Goal: Task Accomplishment & Management: Use online tool/utility

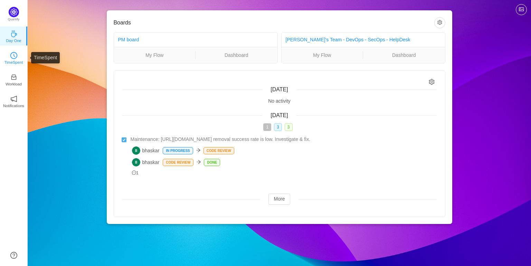
click at [6, 61] on p "TimeSpent" at bounding box center [13, 62] width 19 height 6
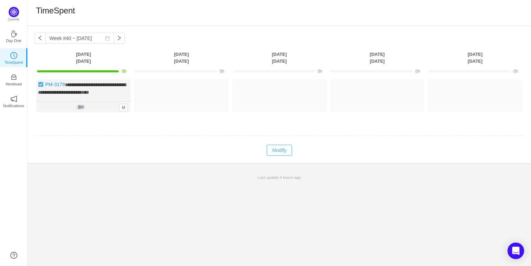
click at [284, 155] on button "Modify" at bounding box center [278, 150] width 25 height 11
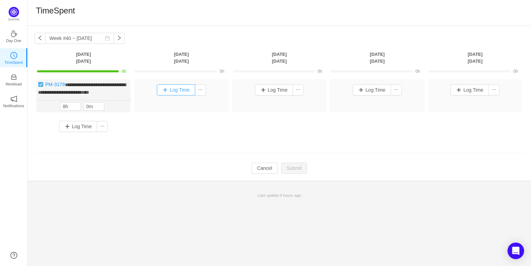
click at [174, 92] on button "Log Time" at bounding box center [176, 90] width 38 height 11
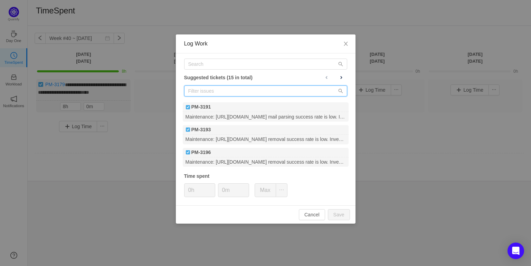
click at [283, 93] on input "text" at bounding box center [265, 91] width 163 height 11
paste input "3005"
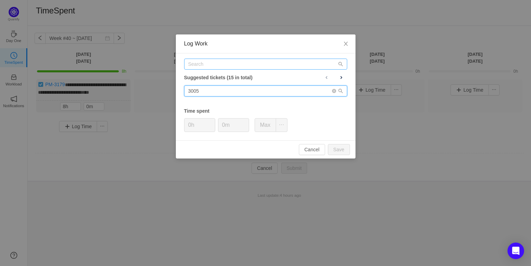
type input "3005"
click at [230, 64] on input "text" at bounding box center [265, 64] width 163 height 11
paste input "3005"
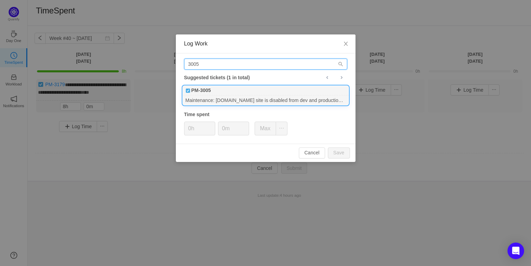
type input "3005"
click at [230, 93] on div "PM-3005" at bounding box center [266, 91] width 166 height 10
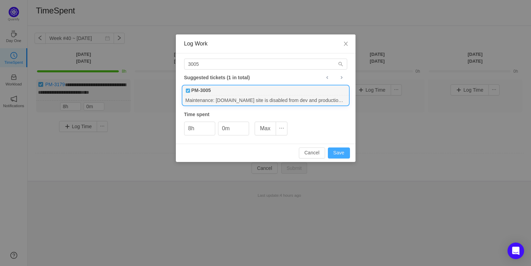
click at [340, 153] on button "Save" at bounding box center [339, 153] width 22 height 11
type input "0h"
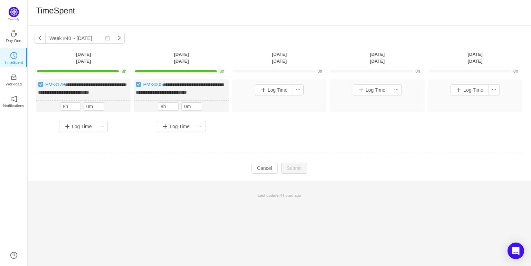
click at [304, 137] on div "**********" at bounding box center [279, 108] width 489 height 58
click at [272, 174] on button "Cancel" at bounding box center [264, 168] width 26 height 11
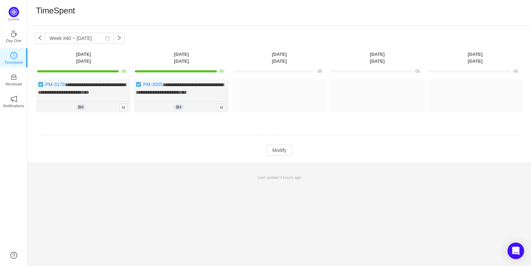
click at [343, 145] on td at bounding box center [279, 136] width 489 height 18
